Goal: Entertainment & Leisure: Consume media (video, audio)

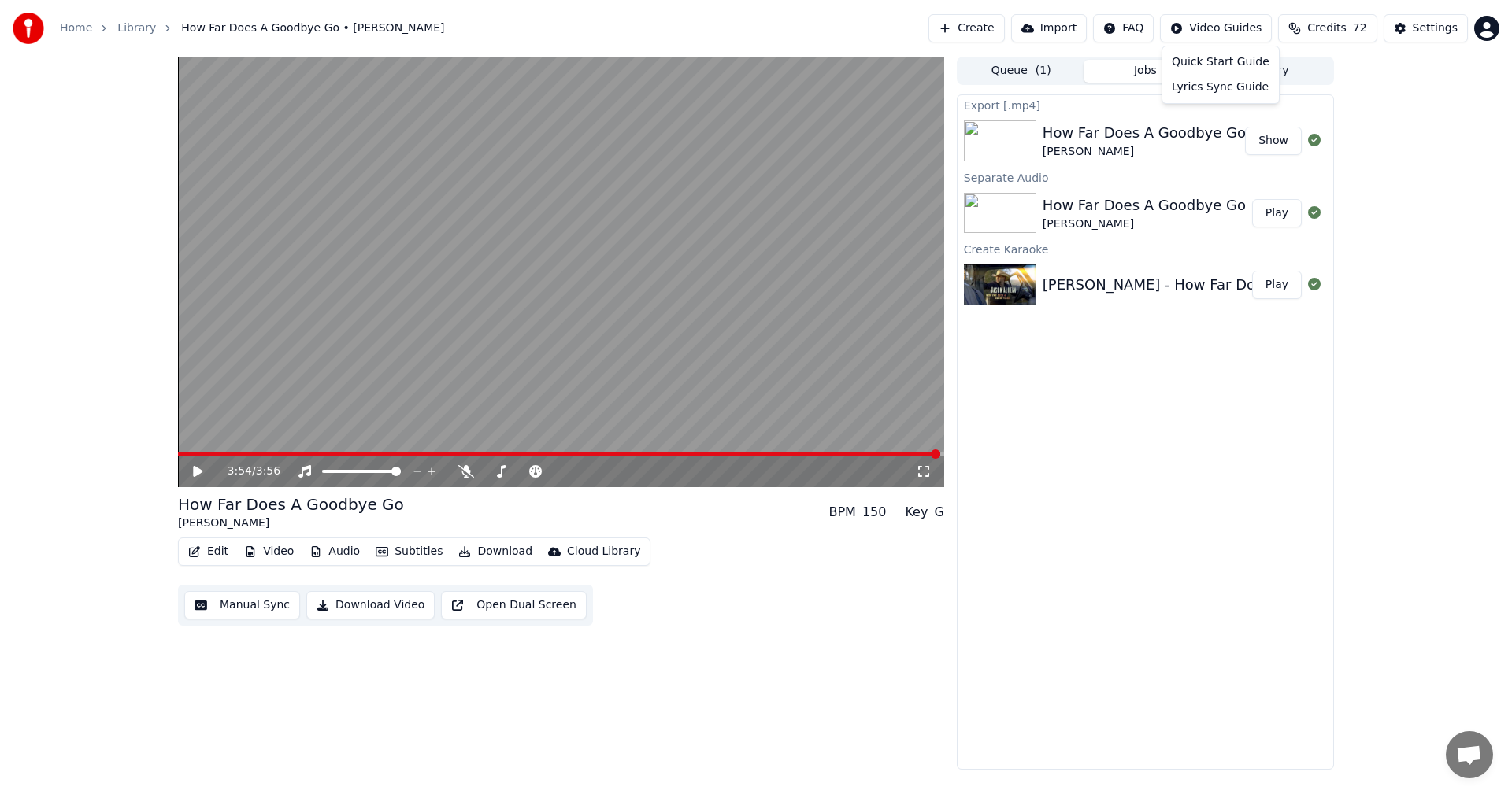
click at [1230, 26] on html "Home Library How Far Does A Goodbye Go • [PERSON_NAME] Create Import FAQ Video …" at bounding box center [756, 397] width 1512 height 794
click at [1402, 88] on html "Home Library How Far Does A Goodbye Go • [PERSON_NAME] Create Import FAQ Video …" at bounding box center [756, 397] width 1512 height 794
click at [1270, 78] on button "Library" at bounding box center [1270, 71] width 124 height 23
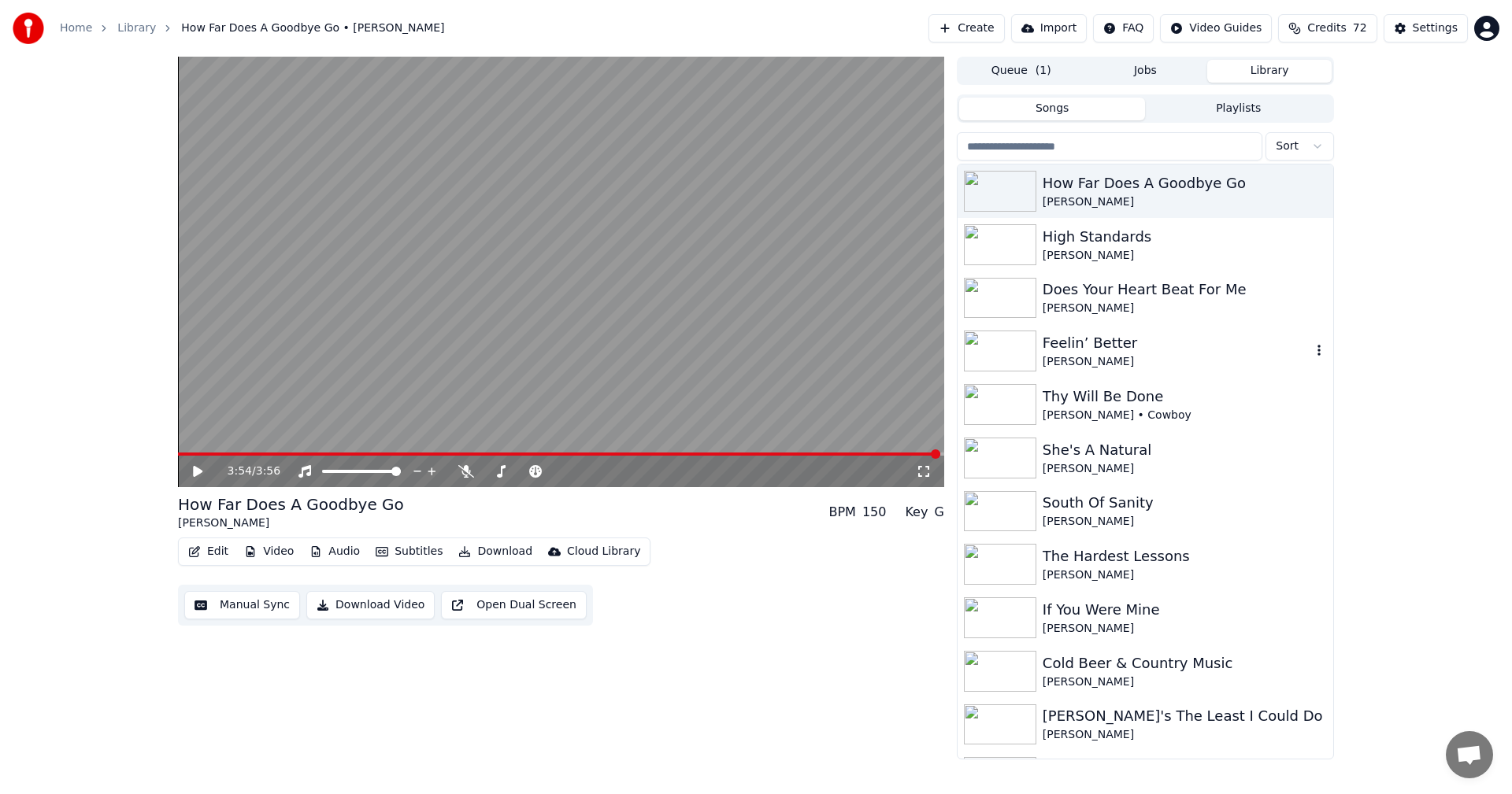
click at [999, 343] on img at bounding box center [1000, 351] width 72 height 41
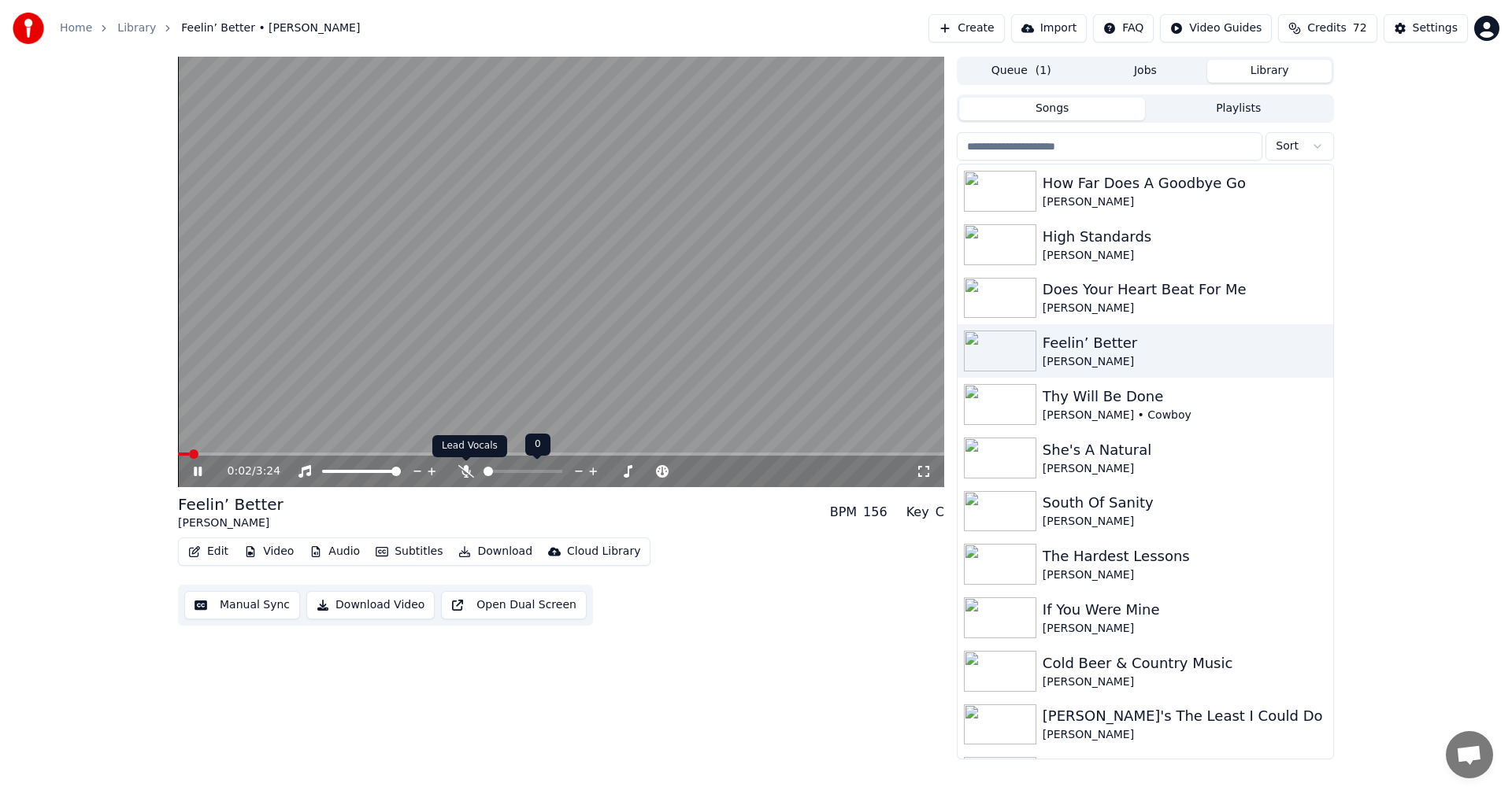
click at [462, 469] on icon at bounding box center [466, 471] width 16 height 12
click at [180, 452] on video at bounding box center [560, 272] width 766 height 430
click at [185, 454] on span at bounding box center [503, 454] width 651 height 3
click at [464, 473] on icon at bounding box center [465, 471] width 8 height 12
click at [194, 473] on icon at bounding box center [197, 472] width 9 height 11
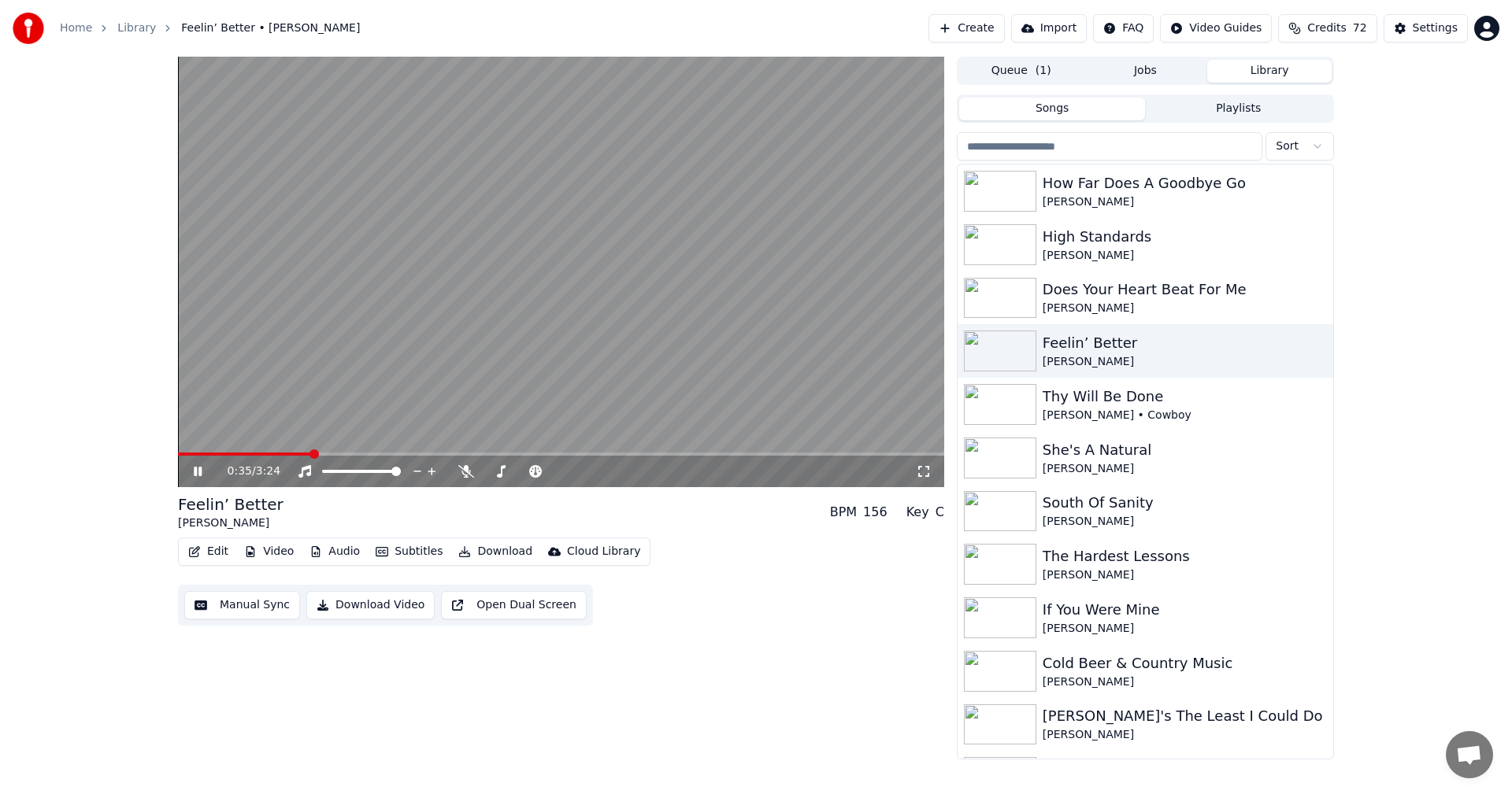
click at [230, 449] on video at bounding box center [560, 272] width 766 height 430
click at [218, 453] on span at bounding box center [244, 454] width 133 height 3
click at [199, 471] on icon at bounding box center [197, 472] width 9 height 11
click at [246, 449] on video at bounding box center [560, 272] width 766 height 430
click at [245, 454] on span at bounding box center [211, 454] width 68 height 3
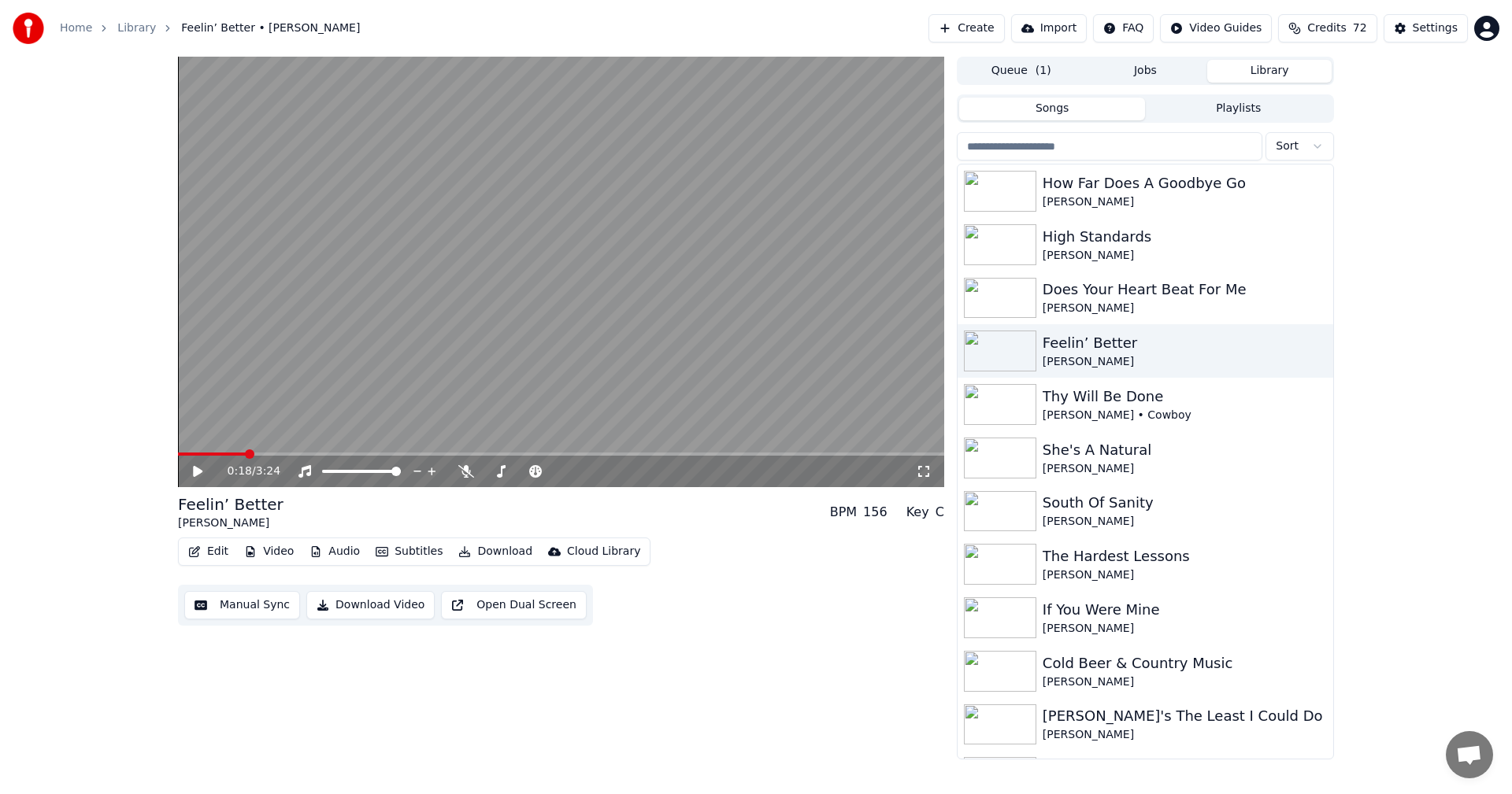
click at [196, 469] on icon at bounding box center [197, 472] width 9 height 11
click at [256, 452] on video at bounding box center [560, 272] width 766 height 430
click at [255, 453] on span at bounding box center [236, 454] width 117 height 3
click at [193, 475] on icon at bounding box center [209, 471] width 37 height 12
click at [253, 453] on span at bounding box center [215, 454] width 75 height 3
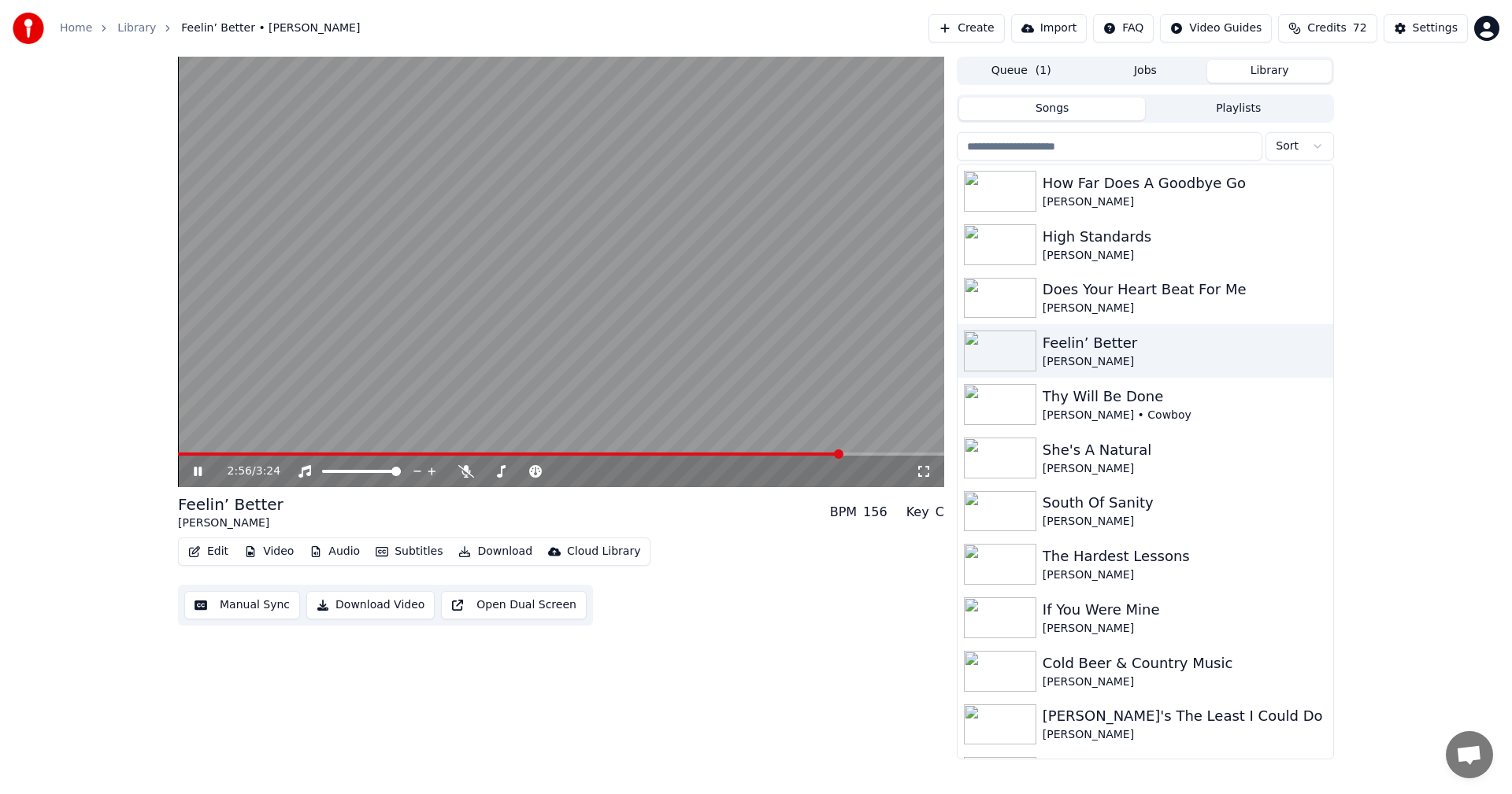
click at [221, 452] on video at bounding box center [560, 272] width 766 height 430
click at [225, 455] on span at bounding box center [512, 454] width 669 height 3
click at [188, 474] on div "0:12 / 3:24" at bounding box center [561, 472] width 754 height 16
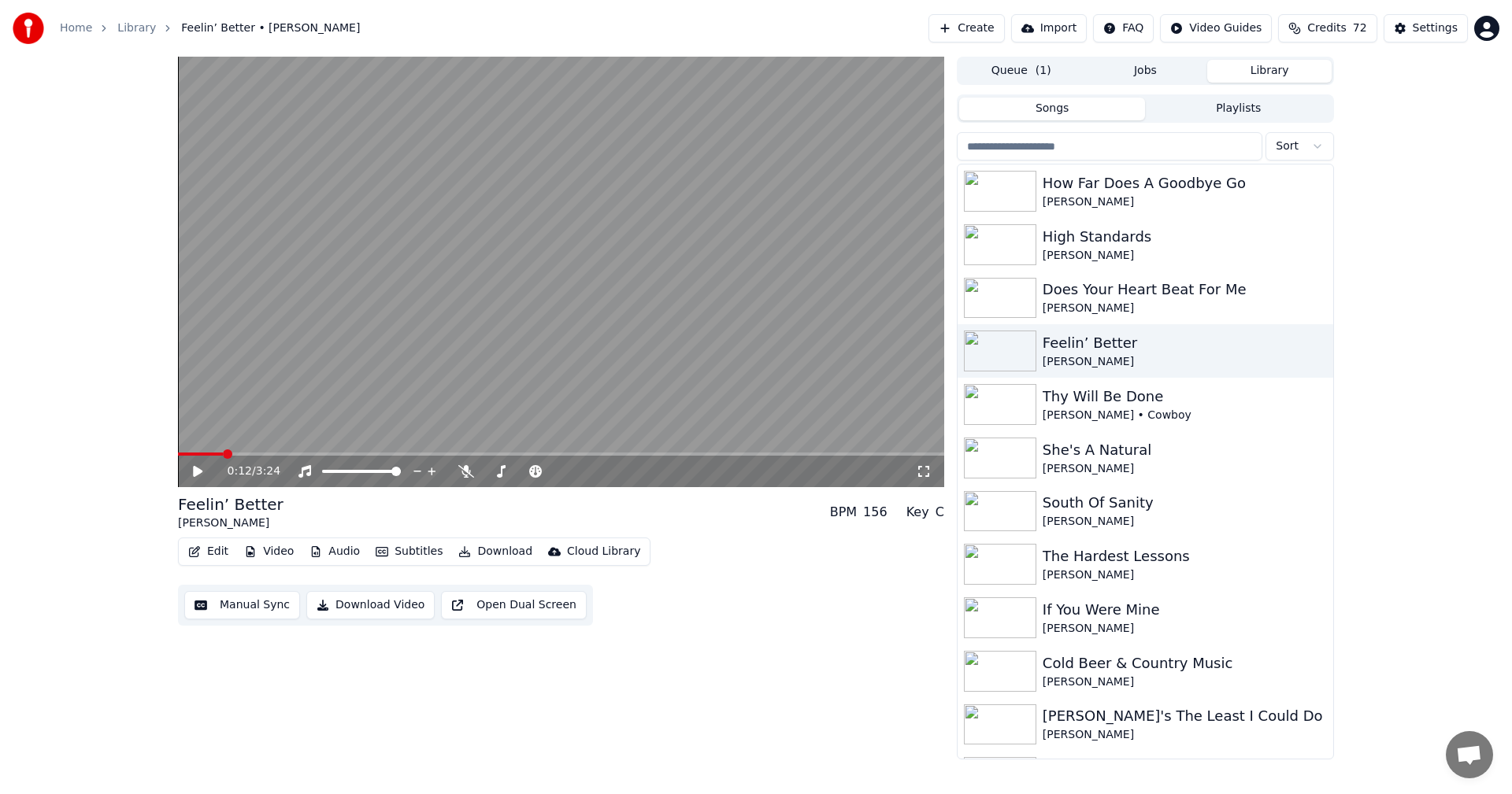
click at [195, 469] on icon at bounding box center [197, 472] width 9 height 11
click at [198, 468] on icon at bounding box center [209, 471] width 37 height 12
